Goal: Task Accomplishment & Management: Manage account settings

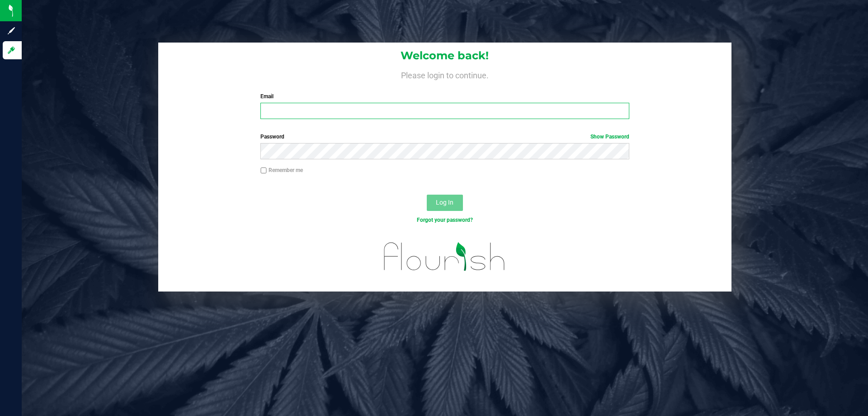
click at [344, 110] on input "Email" at bounding box center [444, 111] width 369 height 16
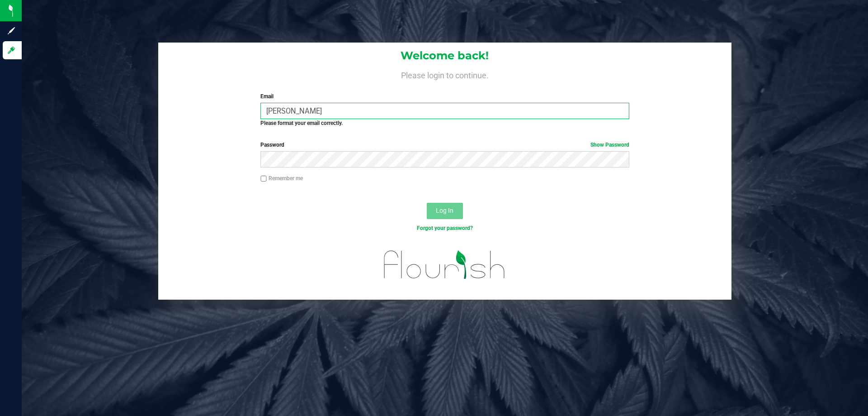
type input "[PERSON_NAME][EMAIL_ADDRESS][DOMAIN_NAME]"
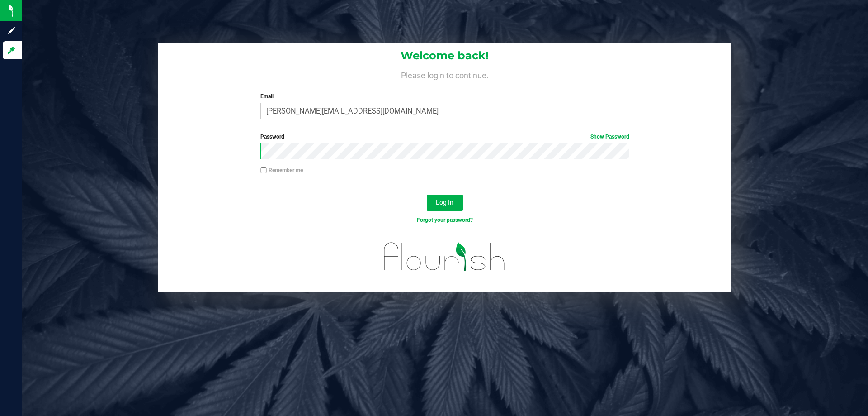
click at [427, 194] on button "Log In" at bounding box center [445, 202] width 36 height 16
click at [264, 171] on input "Remember me" at bounding box center [263, 170] width 6 height 6
checkbox input "true"
click at [435, 208] on button "Log In" at bounding box center [445, 202] width 36 height 16
click at [427, 194] on button "Log In" at bounding box center [445, 202] width 36 height 16
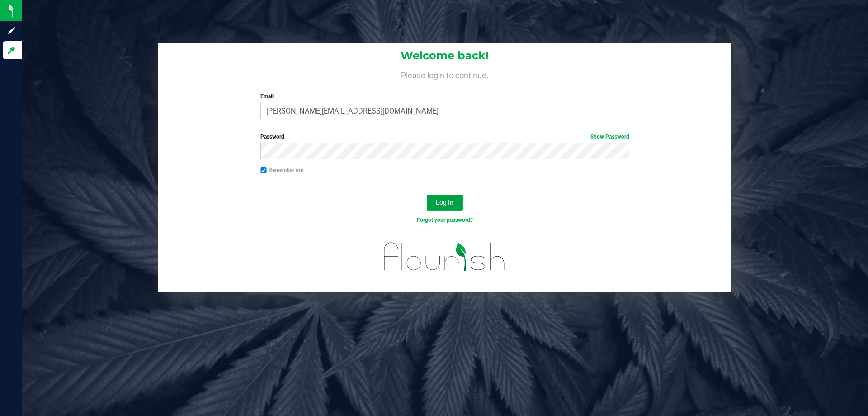
click at [441, 204] on span "Log In" at bounding box center [445, 202] width 18 height 7
click at [609, 139] on link "Show Password" at bounding box center [610, 136] width 39 height 6
click at [436, 204] on span "Log In" at bounding box center [445, 202] width 18 height 7
